Goal: Book appointment/travel/reservation

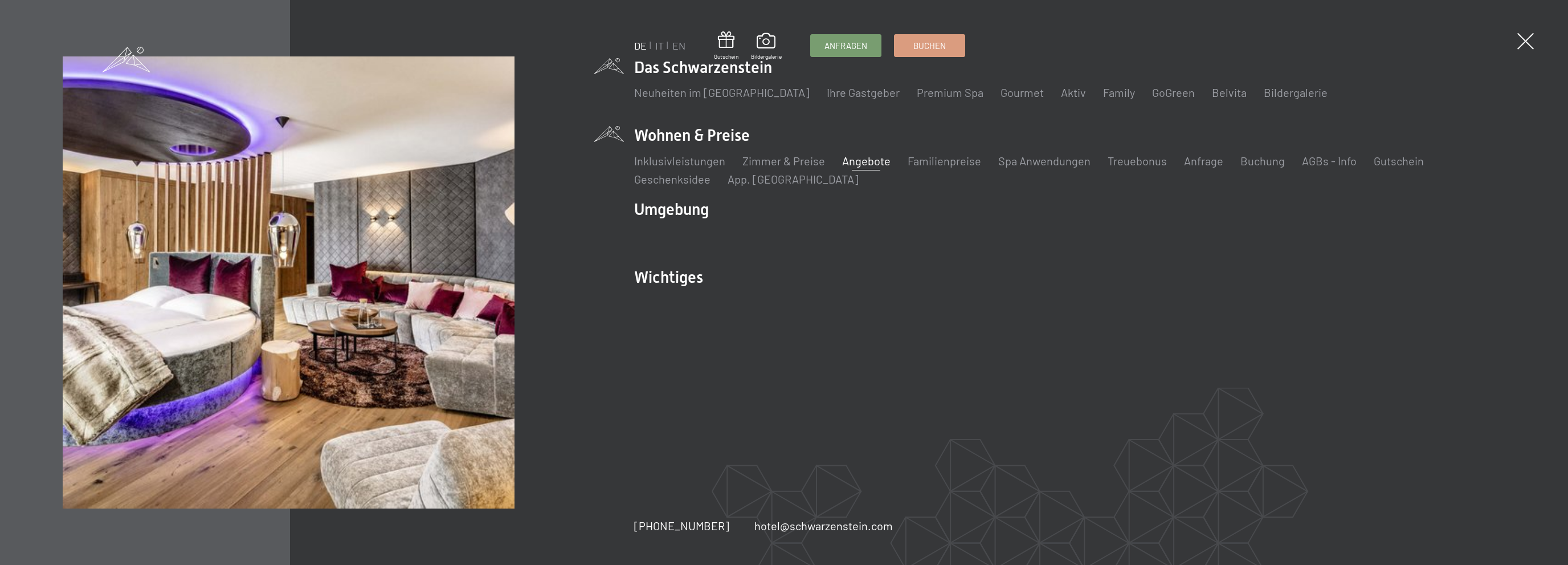
click at [867, 164] on link "Angebote" at bounding box center [866, 161] width 49 height 13
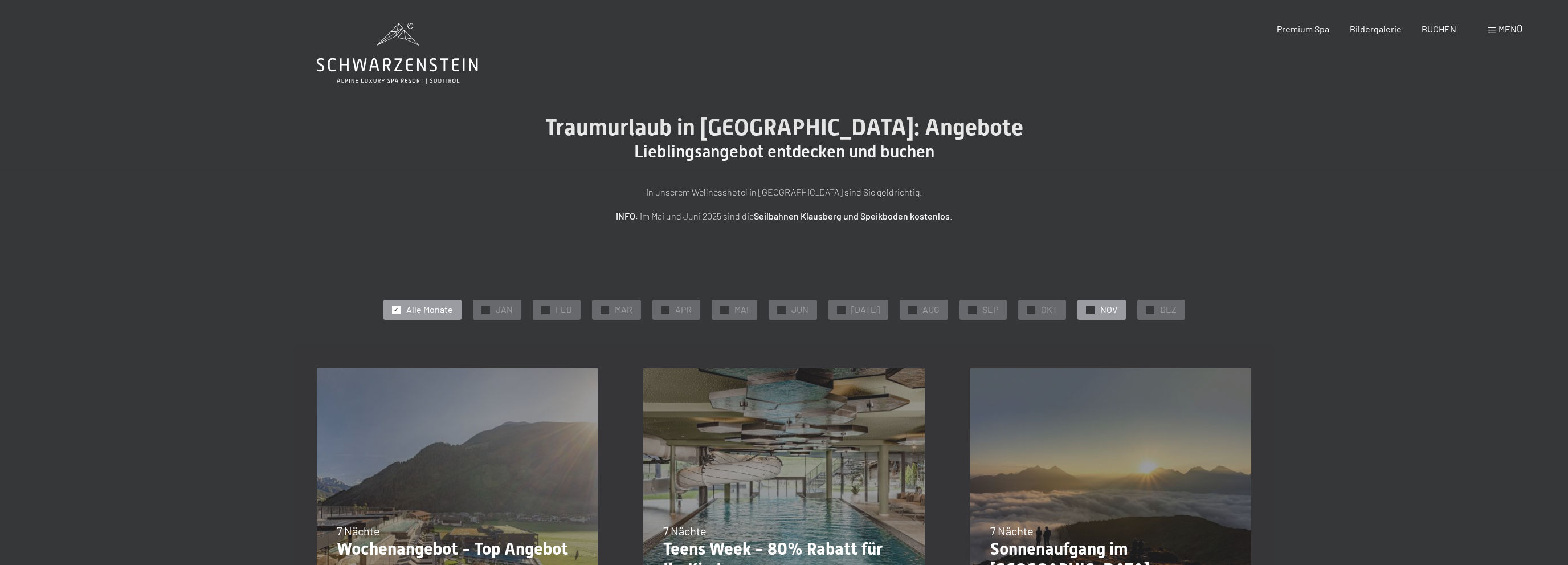
click at [1101, 314] on span "NOV" at bounding box center [1109, 309] width 17 height 13
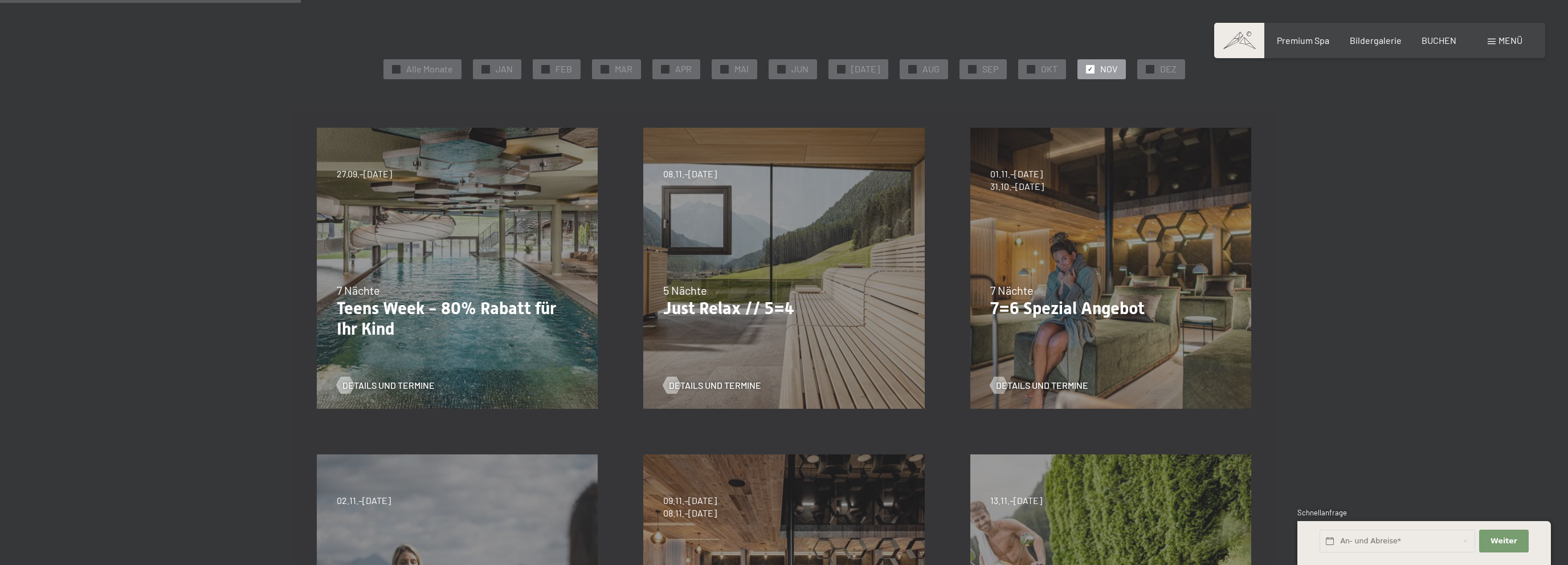
scroll to position [301, 0]
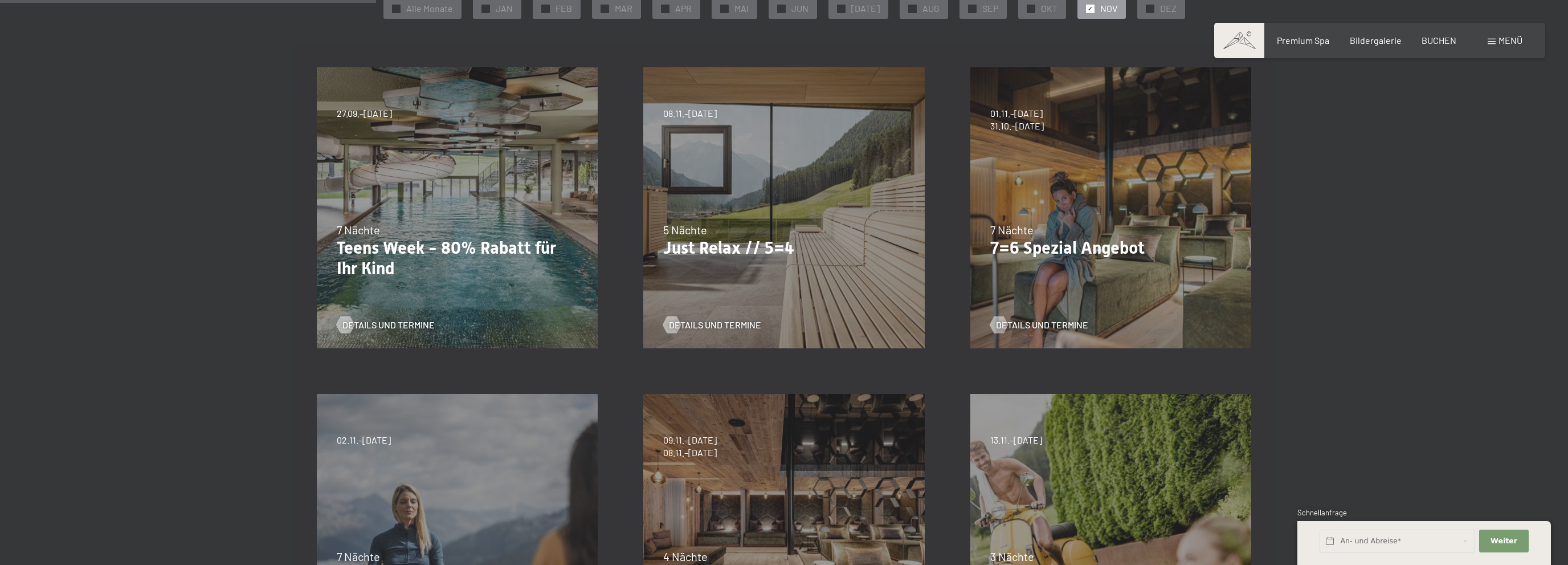
click at [1083, 205] on div "04.10.–26.10.2025 01.11.–21.12.2025 10.01.–01.02.2026 07.03.–29.03.2026 16.05.–…" at bounding box center [1111, 208] width 326 height 326
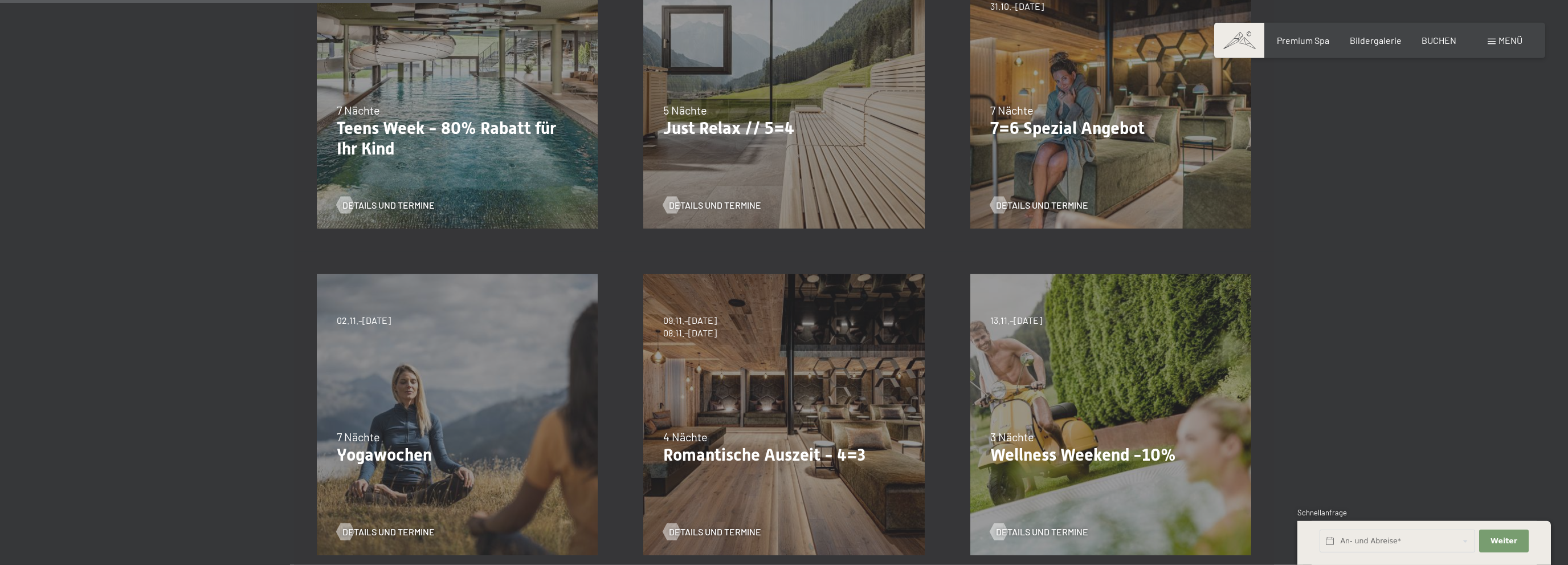
scroll to position [421, 0]
click at [1041, 203] on span "Details und Termine" at bounding box center [1054, 205] width 93 height 13
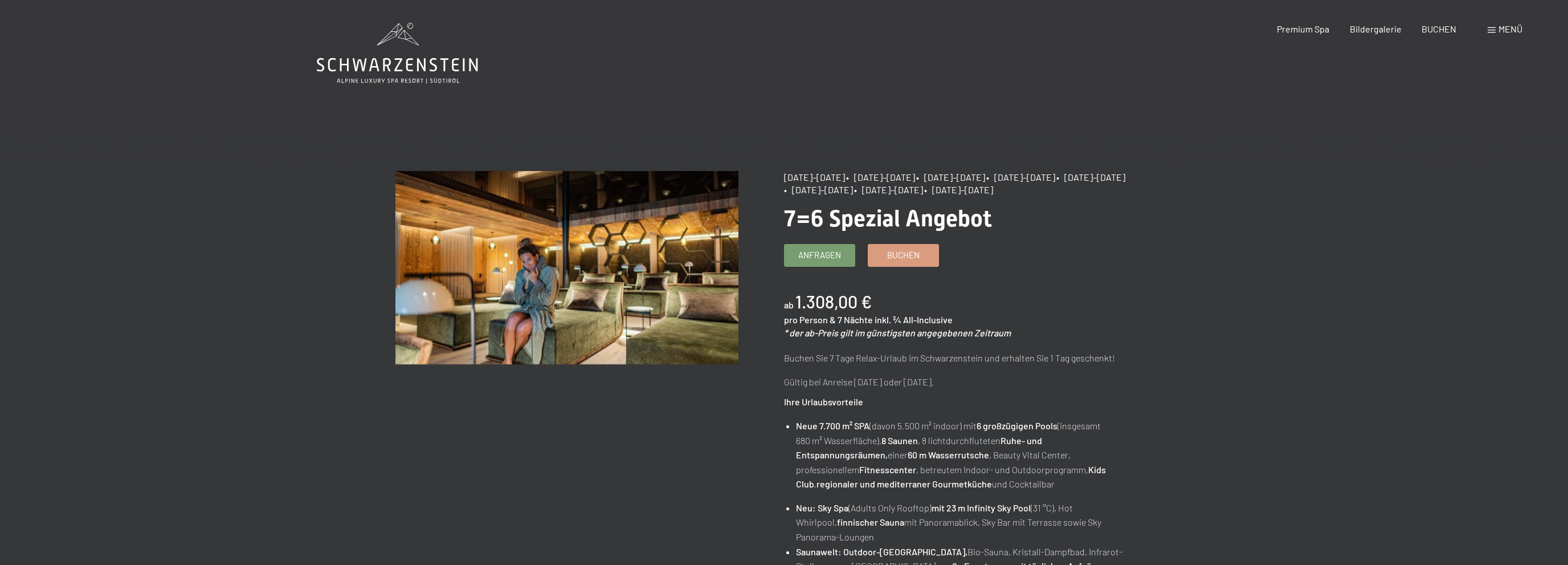
drag, startPoint x: 789, startPoint y: 178, endPoint x: 844, endPoint y: 178, distance: 55.0
click at [844, 178] on span "04.10.–26.10.2025" at bounding box center [814, 177] width 61 height 11
click at [878, 173] on span "• 01.11.–21.12.2025" at bounding box center [880, 177] width 69 height 11
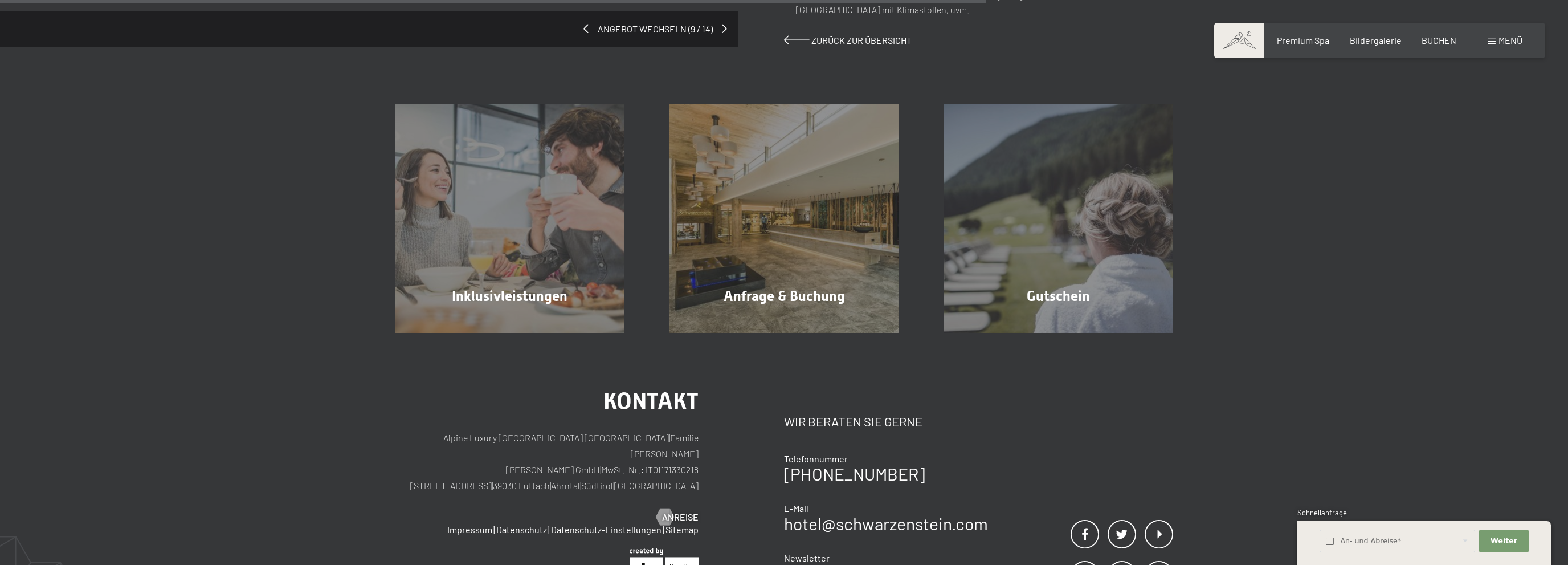
scroll to position [722, 0]
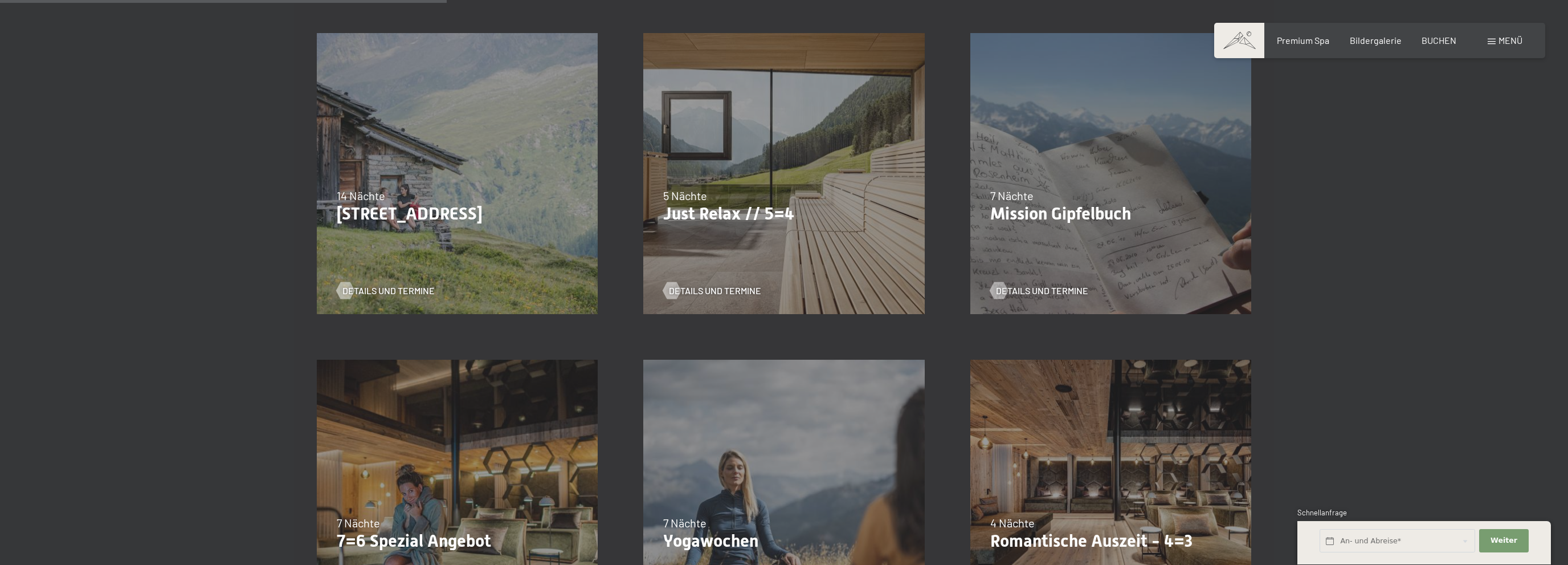
scroll to position [602, 0]
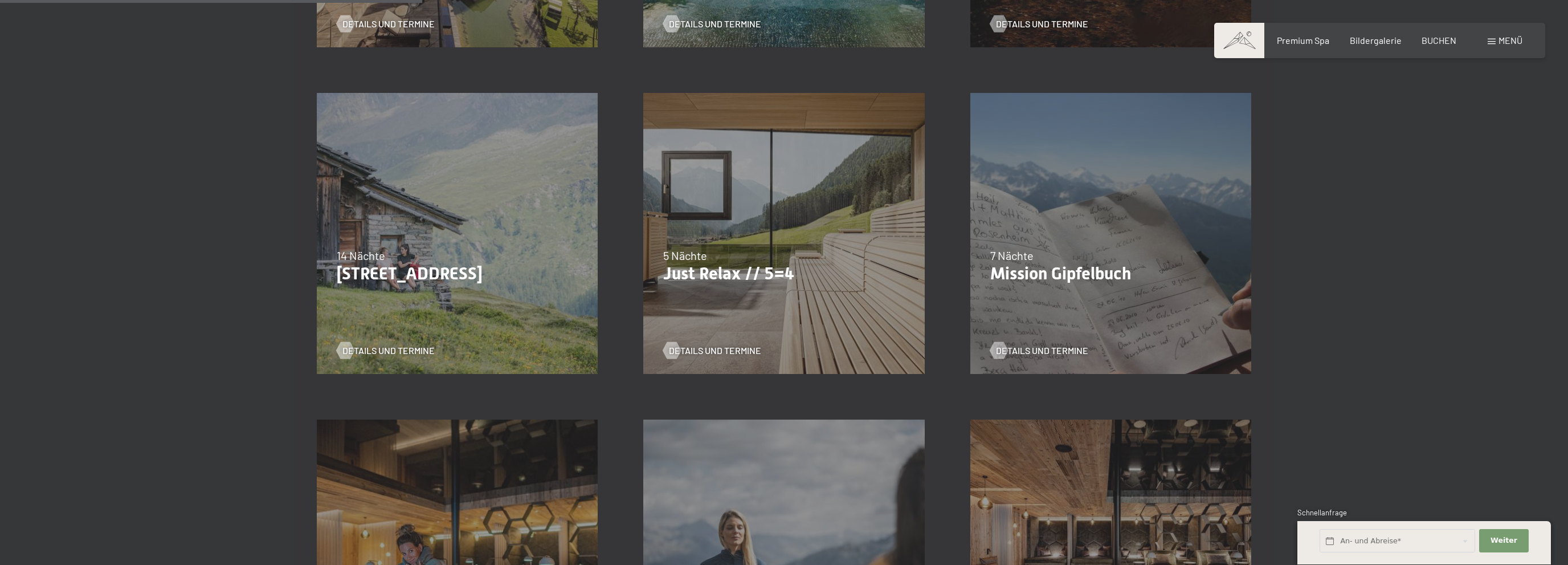
click at [760, 268] on p "Just Relax // 5=4" at bounding box center [784, 273] width 241 height 21
click at [719, 348] on span "Details und Termine" at bounding box center [727, 350] width 93 height 13
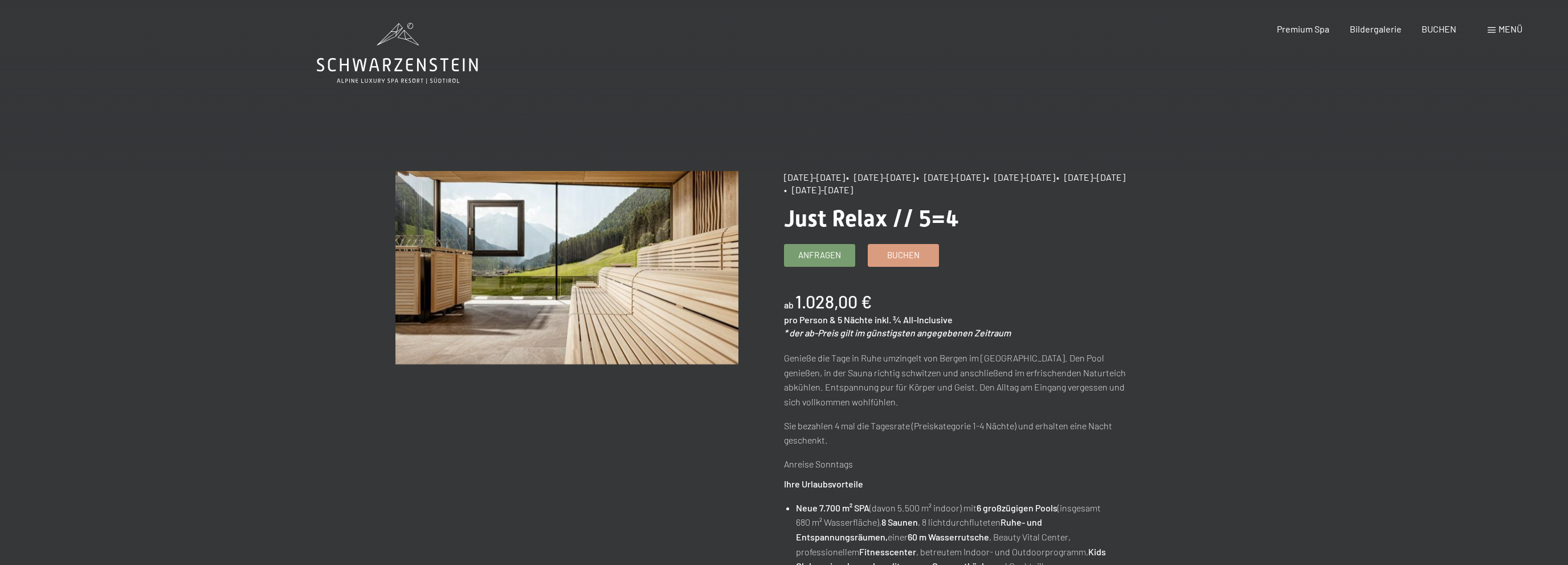
drag, startPoint x: 780, startPoint y: 191, endPoint x: 852, endPoint y: 191, distance: 72.0
click at [1056, 183] on span "• 08.11.–04.12.2026" at bounding box center [1090, 177] width 69 height 11
drag, startPoint x: 855, startPoint y: 191, endPoint x: 785, endPoint y: 185, distance: 70.3
click at [785, 185] on div "07.09.–03.10.2025 • 21.12.–26.12.2025 • 11.01.–23.01.2026 • 08.03.–27.03.2026 •…" at bounding box center [956, 184] width 343 height 26
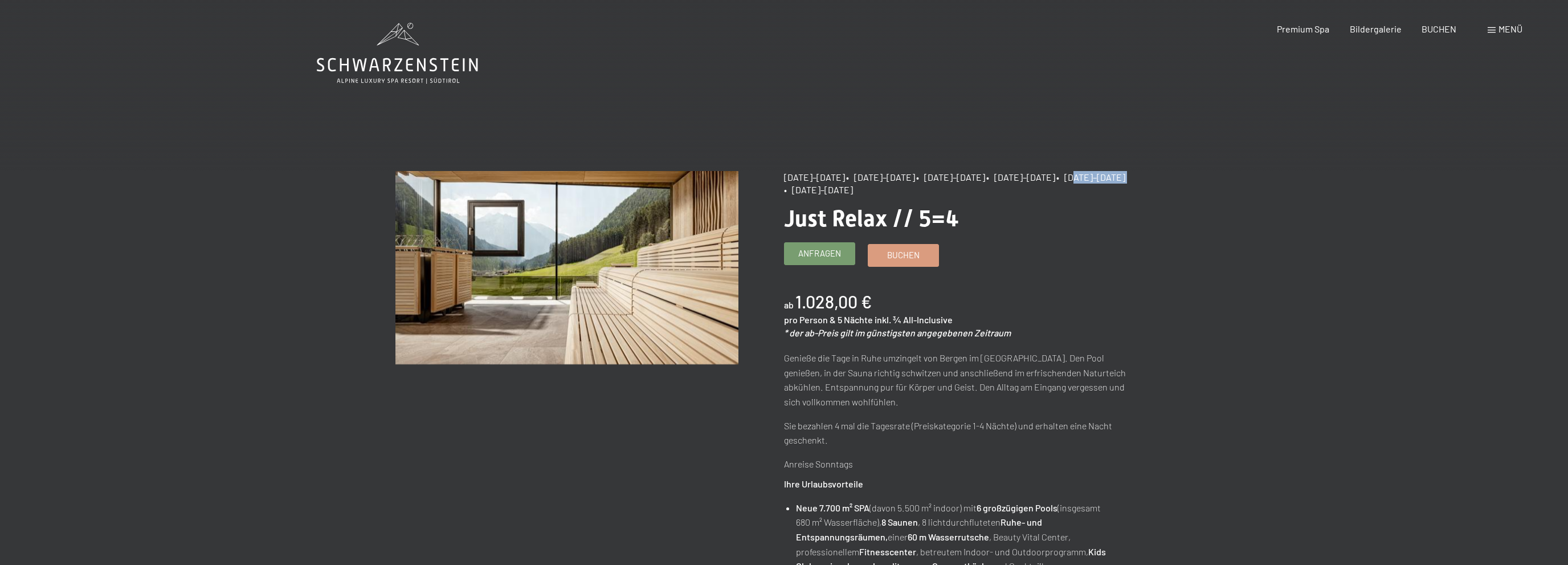
click at [816, 257] on span "Anfragen" at bounding box center [819, 253] width 43 height 12
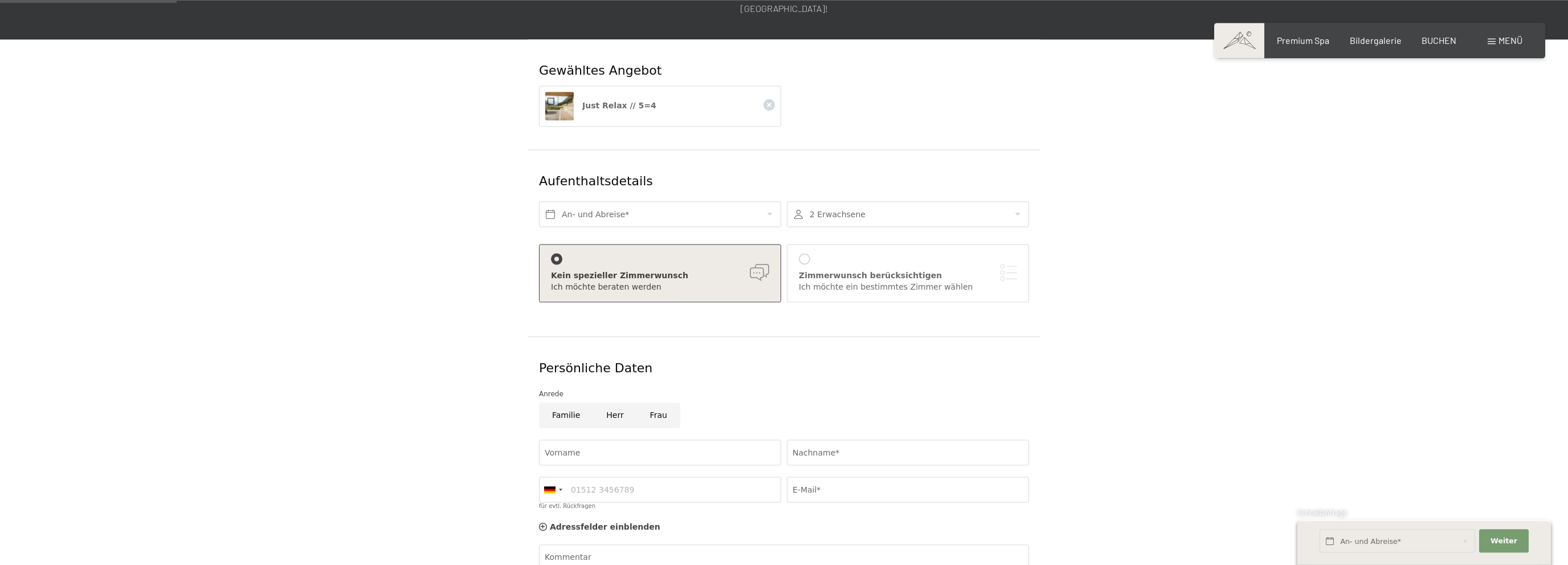
scroll to position [121, 0]
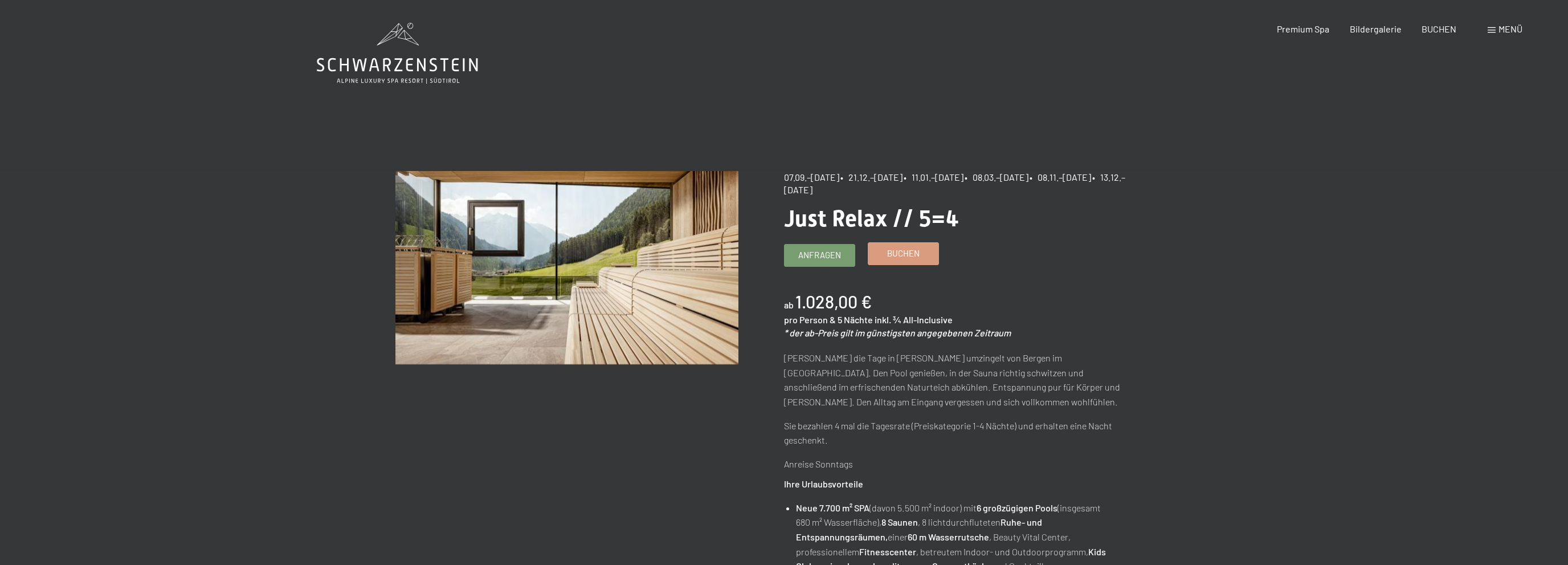
click at [895, 258] on span "Buchen" at bounding box center [903, 253] width 32 height 12
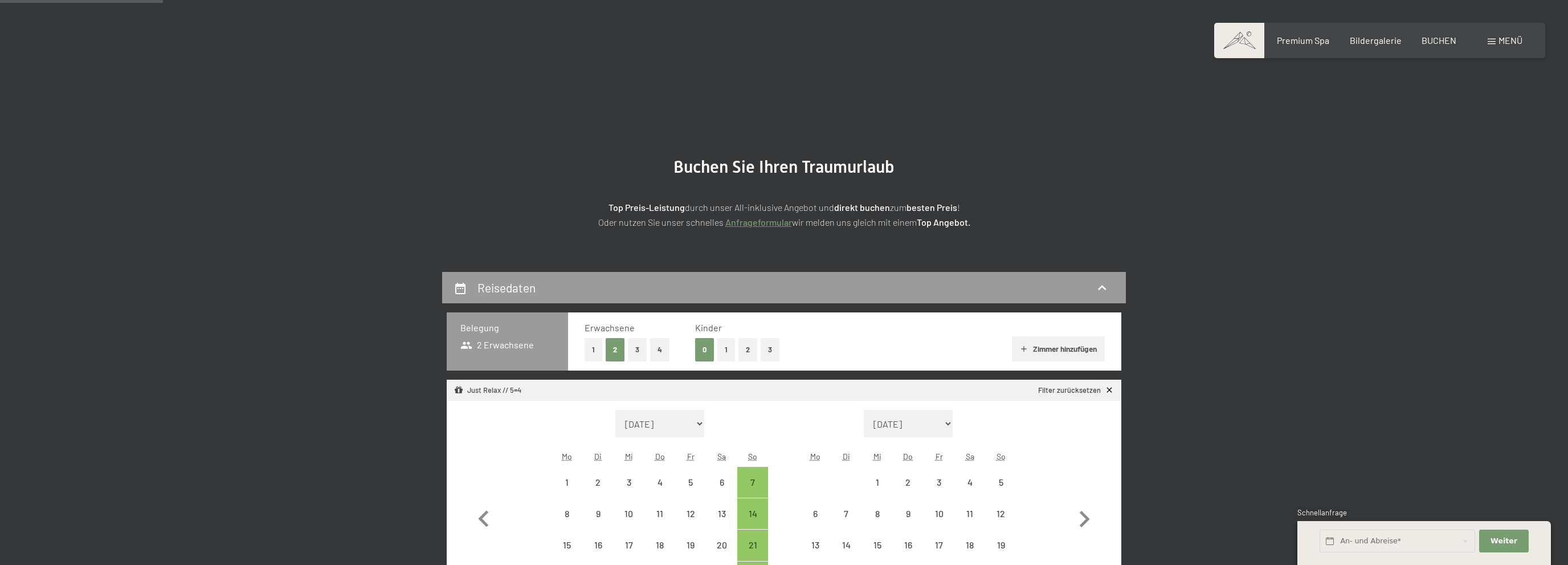
scroll to position [240, 0]
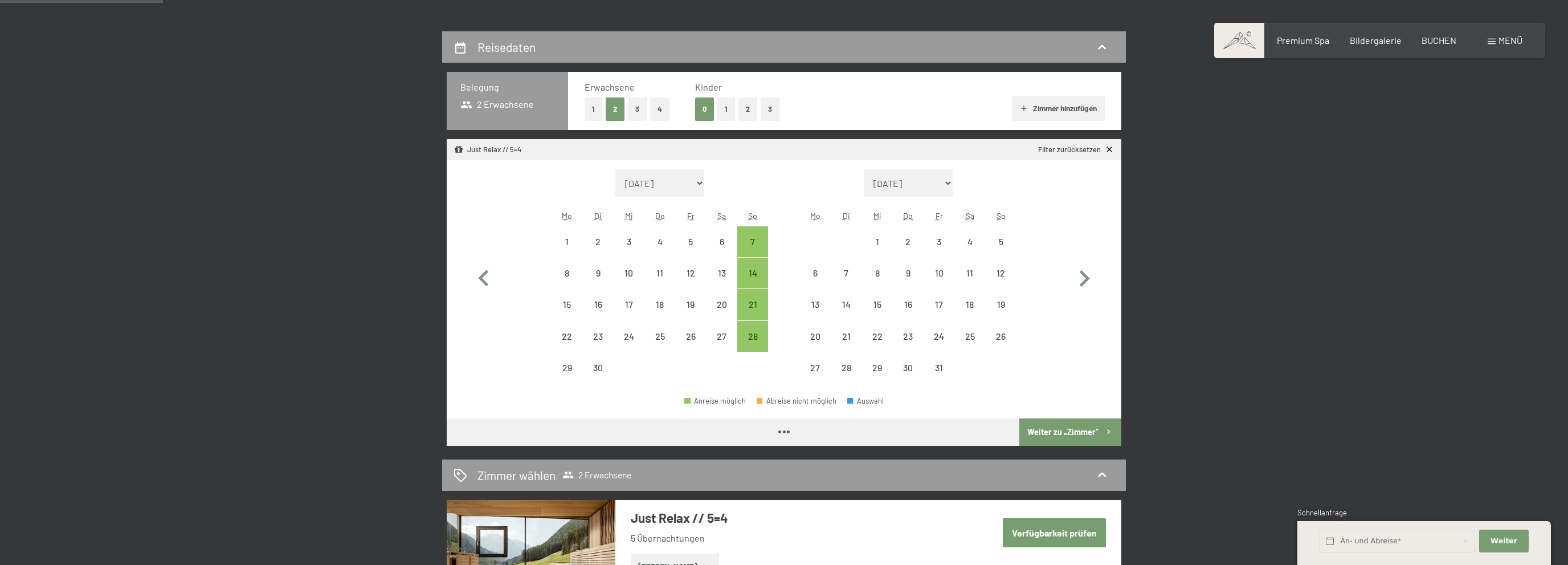
select select "[DATE]"
click at [1093, 283] on icon "button" at bounding box center [1084, 279] width 33 height 33
select select "[DATE]"
select select "2025-11-01"
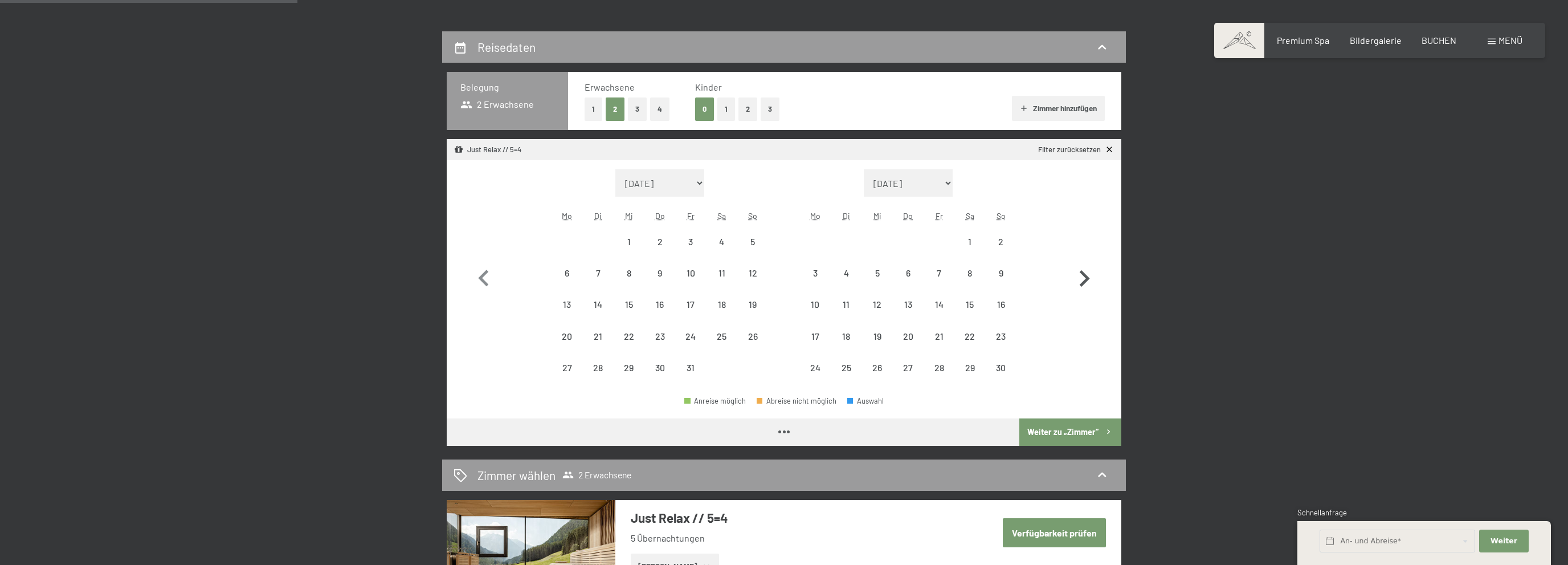
select select "2025-10-01"
select select "2025-11-01"
click at [821, 304] on div "10" at bounding box center [815, 314] width 29 height 29
select select "2025-10-01"
select select "2025-11-01"
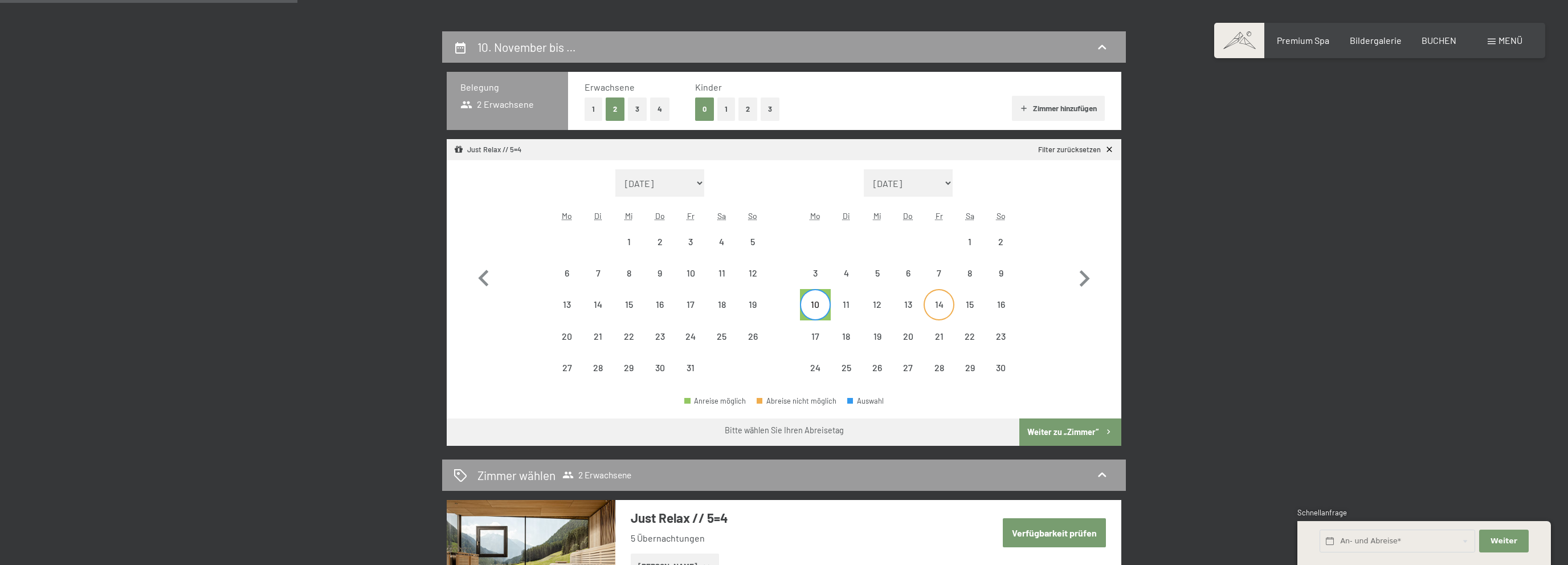
click at [936, 307] on div "14" at bounding box center [939, 314] width 29 height 29
select select "2025-10-01"
select select "2025-11-01"
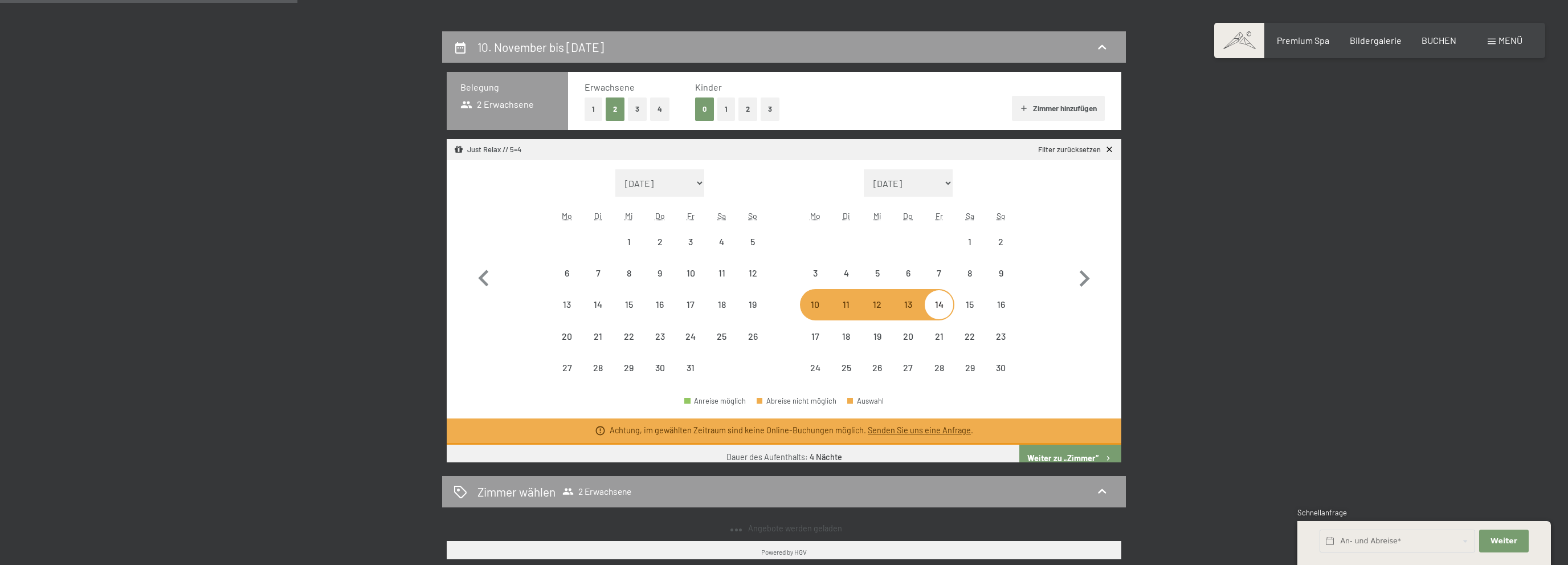
select select "2025-09-01"
select select "2025-10-01"
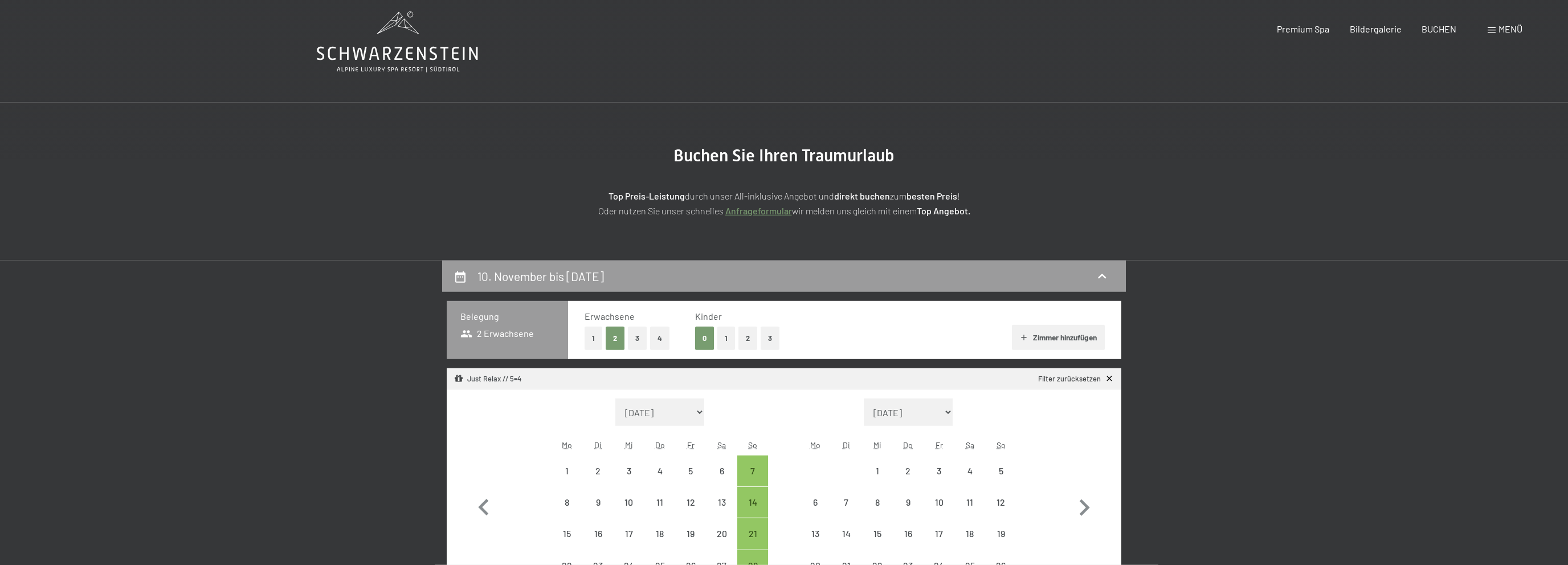
scroll to position [0, 0]
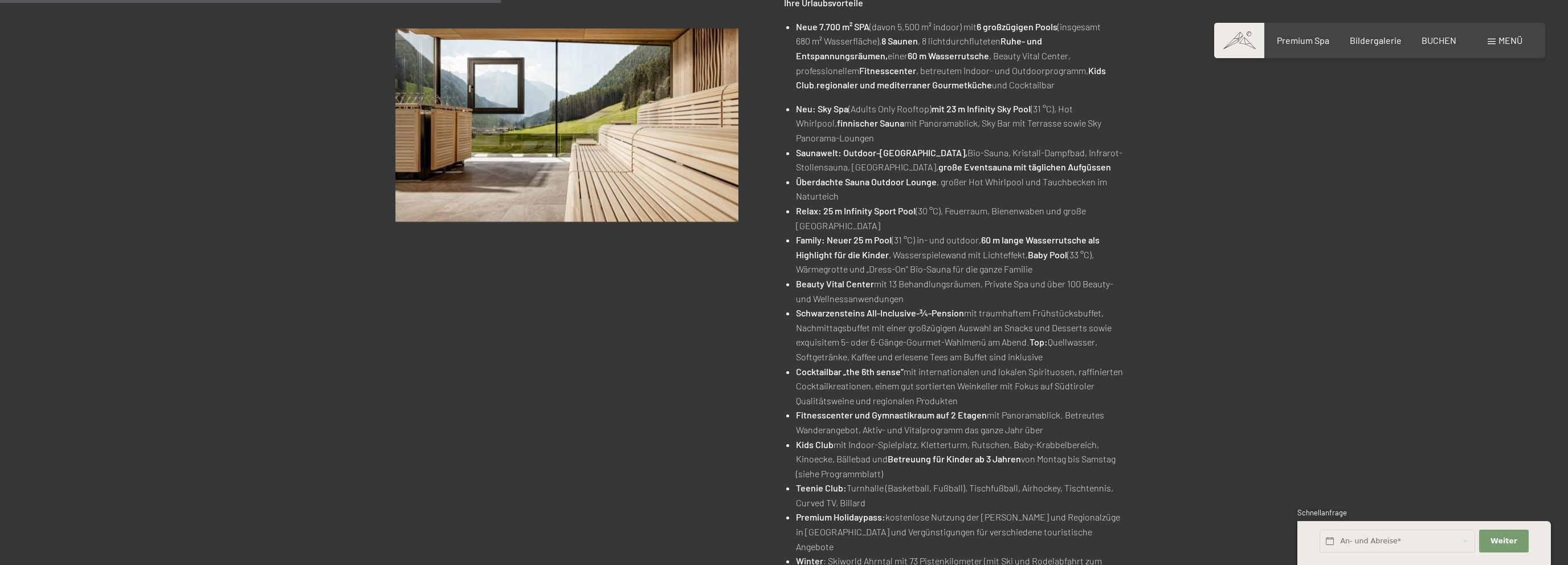
scroll to position [240, 0]
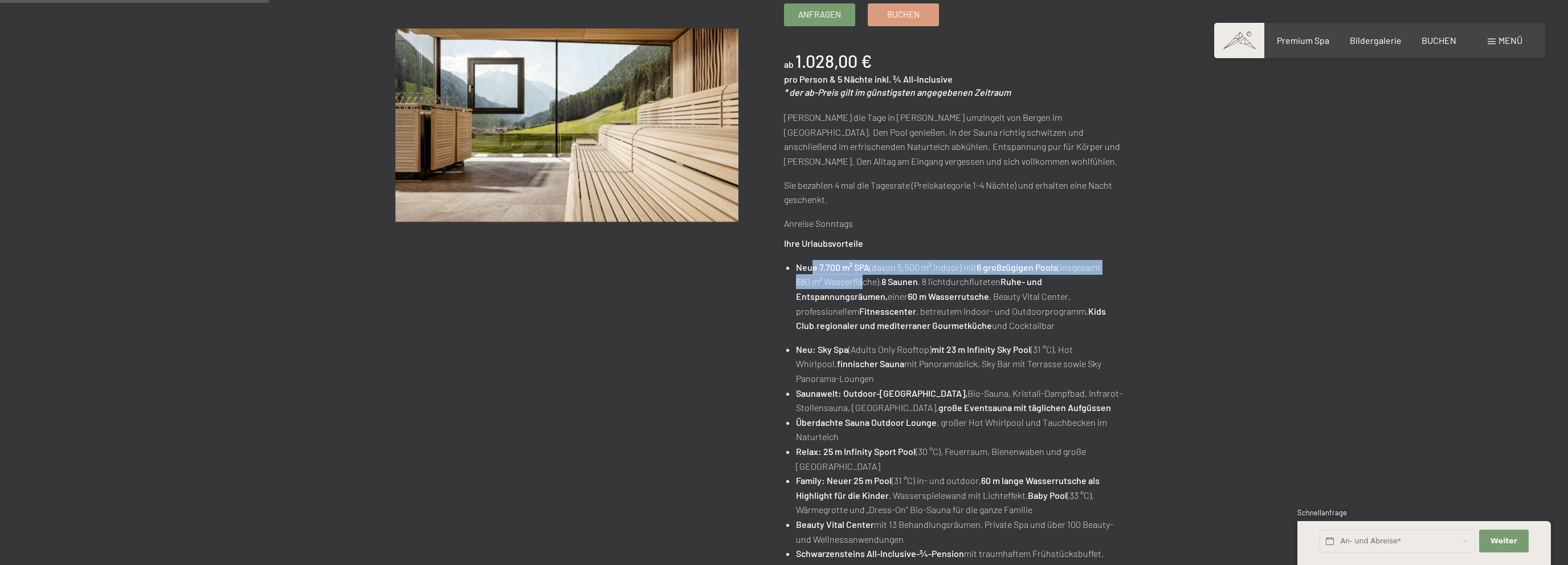
drag, startPoint x: 810, startPoint y: 272, endPoint x: 858, endPoint y: 279, distance: 48.5
click at [858, 279] on li "Neue 7.700 m² SPA (davon 5.500 m² indoor) mit 6 großzügigen Pools (insgesamt 68…" at bounding box center [962, 297] width 332 height 73
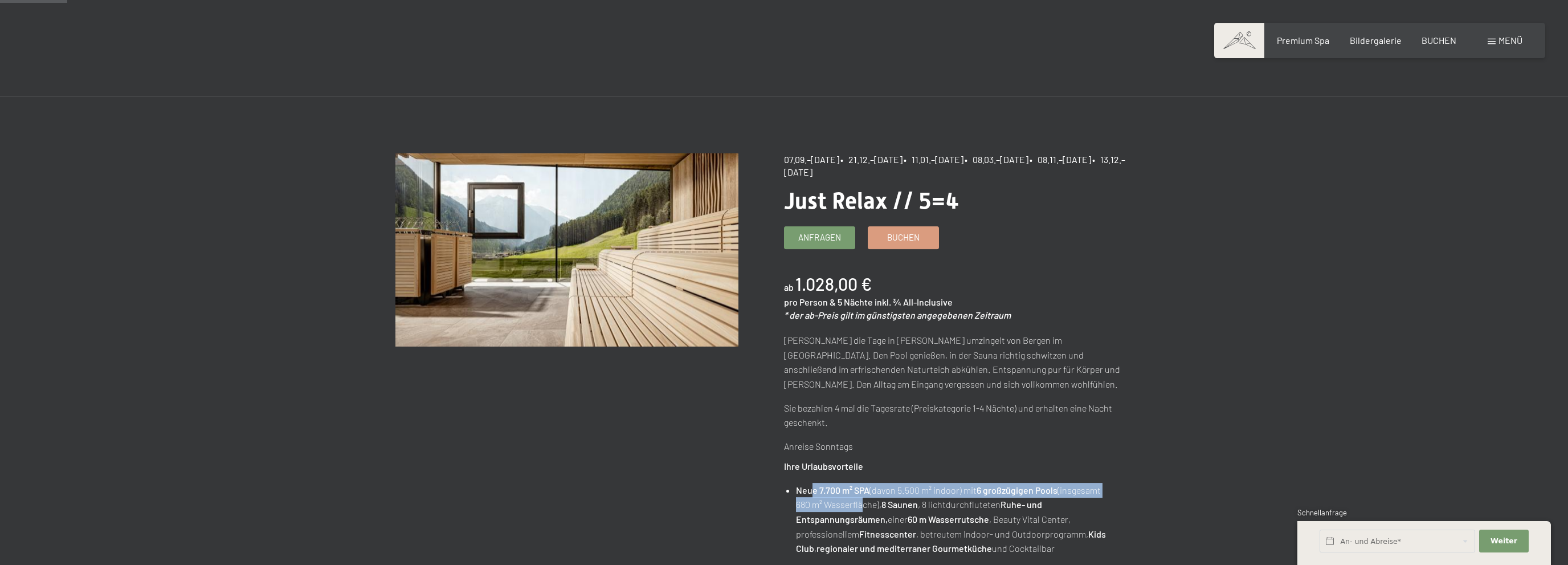
scroll to position [0, 0]
